Goal: Register for event/course

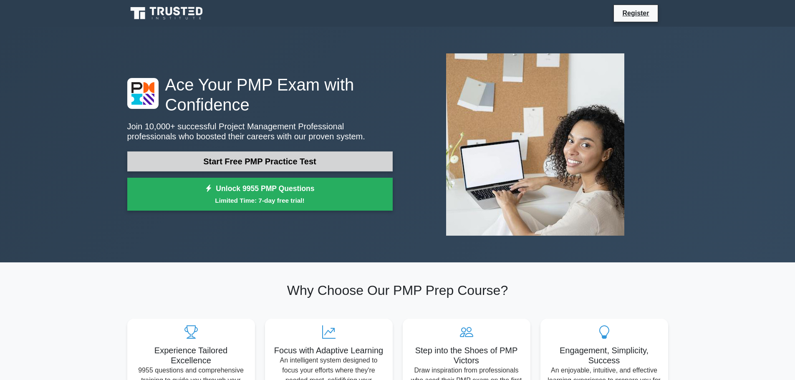
click at [271, 166] on link "Start Free PMP Practice Test" at bounding box center [260, 162] width 266 height 20
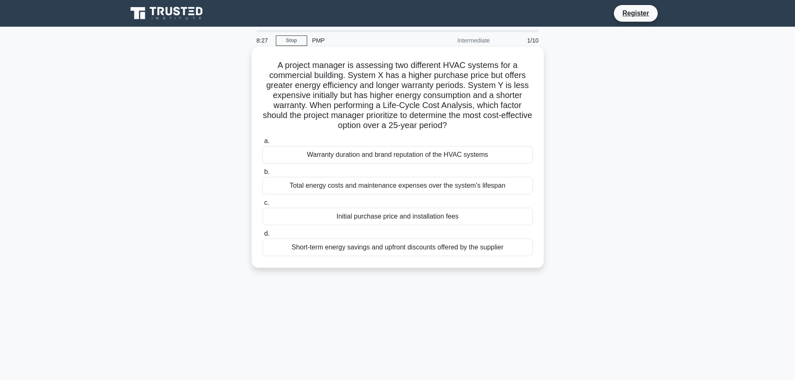
click at [336, 155] on div "Warranty duration and brand reputation of the HVAC systems" at bounding box center [398, 155] width 271 height 18
click at [263, 144] on input "a. Warranty duration and brand reputation of the HVAC systems" at bounding box center [263, 141] width 0 height 5
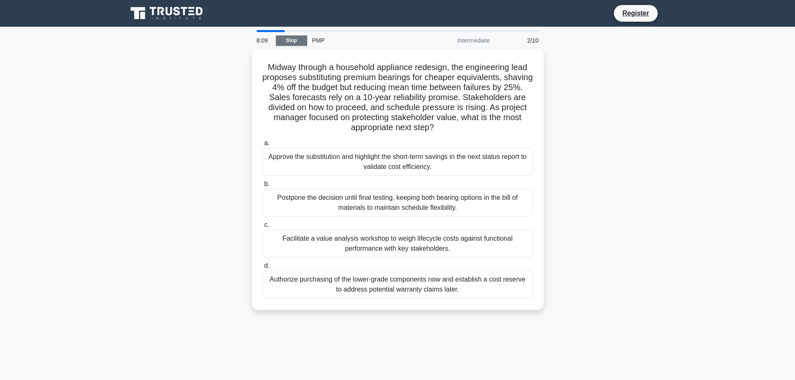
click at [291, 37] on link "Stop" at bounding box center [291, 40] width 31 height 10
